Goal: Navigation & Orientation: Find specific page/section

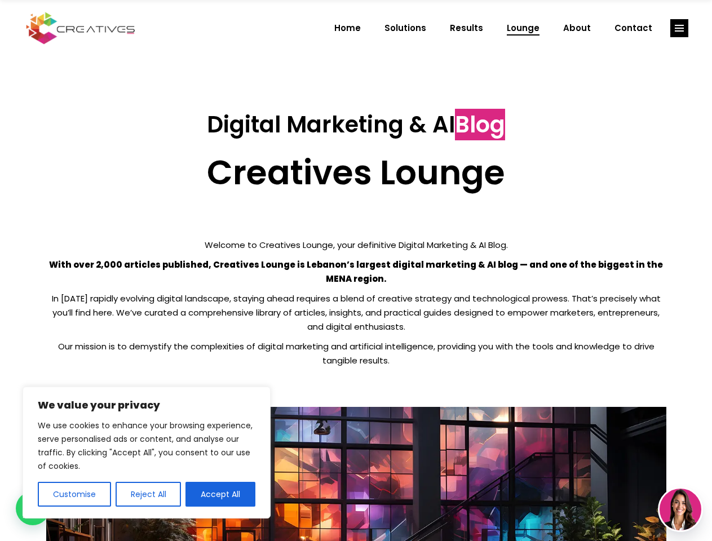
click at [356, 271] on p "With over 2,000 articles published, Creatives Lounge is Lebanon’s largest digit…" at bounding box center [356, 272] width 620 height 28
click at [74, 494] on button "Customise" at bounding box center [74, 494] width 73 height 25
click at [0, 0] on div at bounding box center [0, 0] width 0 height 0
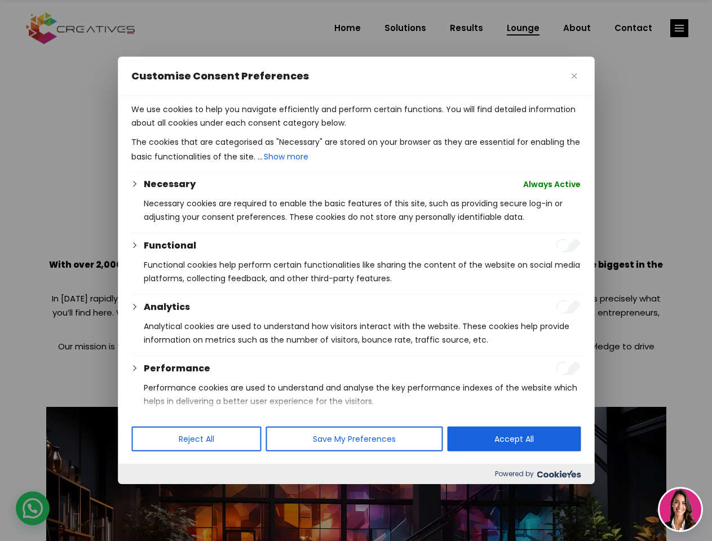
click at [220, 130] on p "We use cookies to help you navigate efficiently and perform certain functions. …" at bounding box center [355, 116] width 449 height 27
click at [679, 28] on div at bounding box center [356, 270] width 712 height 541
click at [680, 510] on img at bounding box center [681, 510] width 42 height 42
